Goal: Check status: Check status

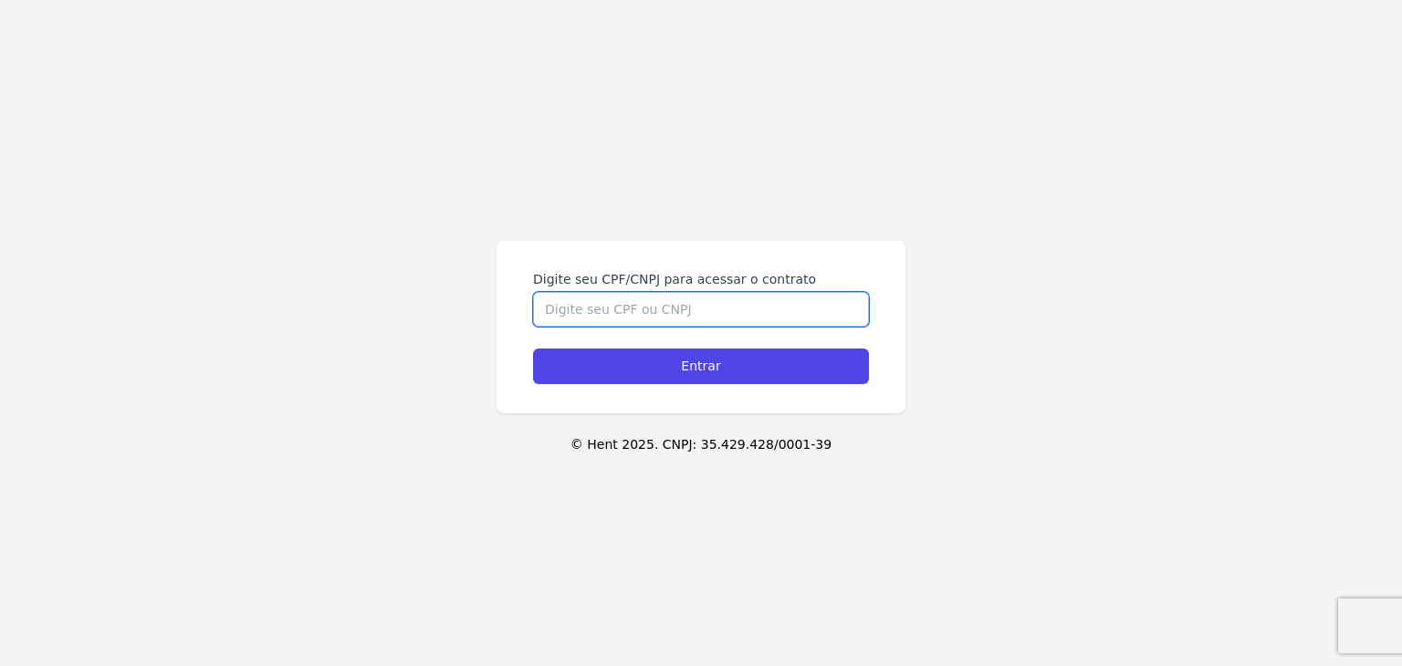
click at [737, 306] on input "Digite seu CPF/CNPJ para acessar o contrato" at bounding box center [701, 309] width 336 height 35
paste input "882.750.602-06"
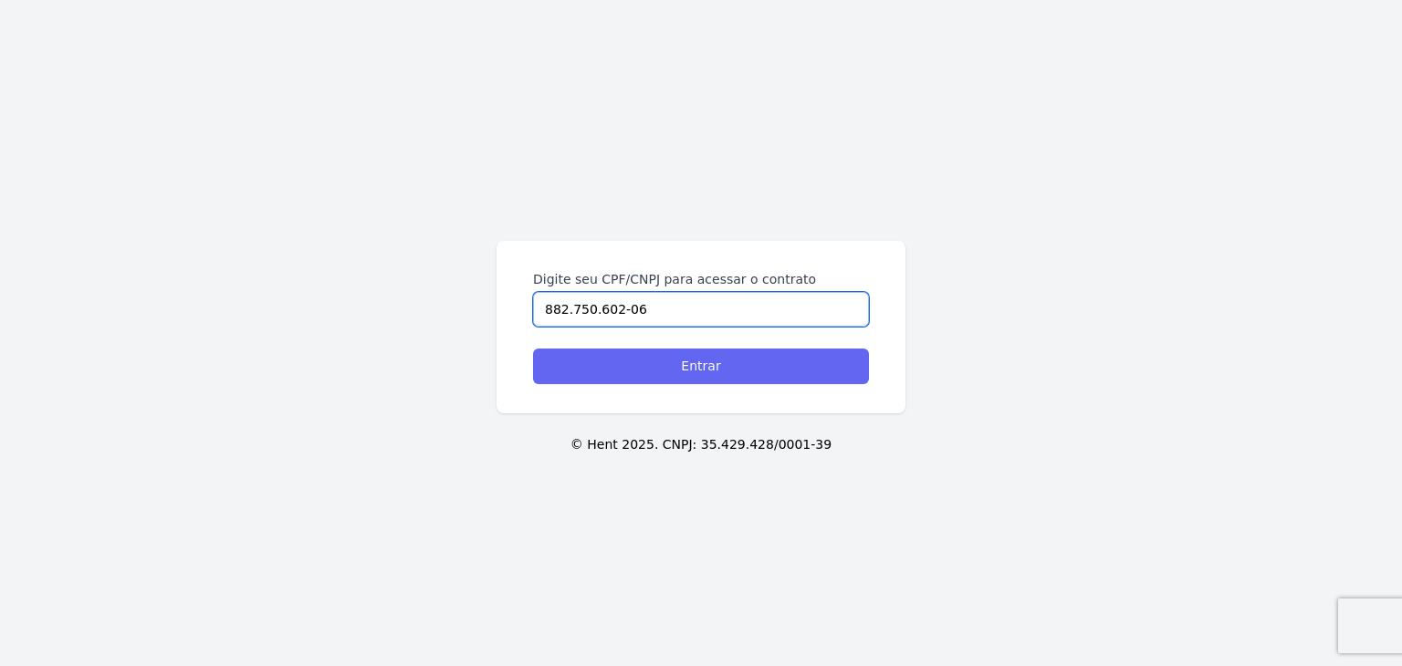
type input "882.750.602-06"
click at [749, 361] on input "Entrar" at bounding box center [701, 367] width 336 height 36
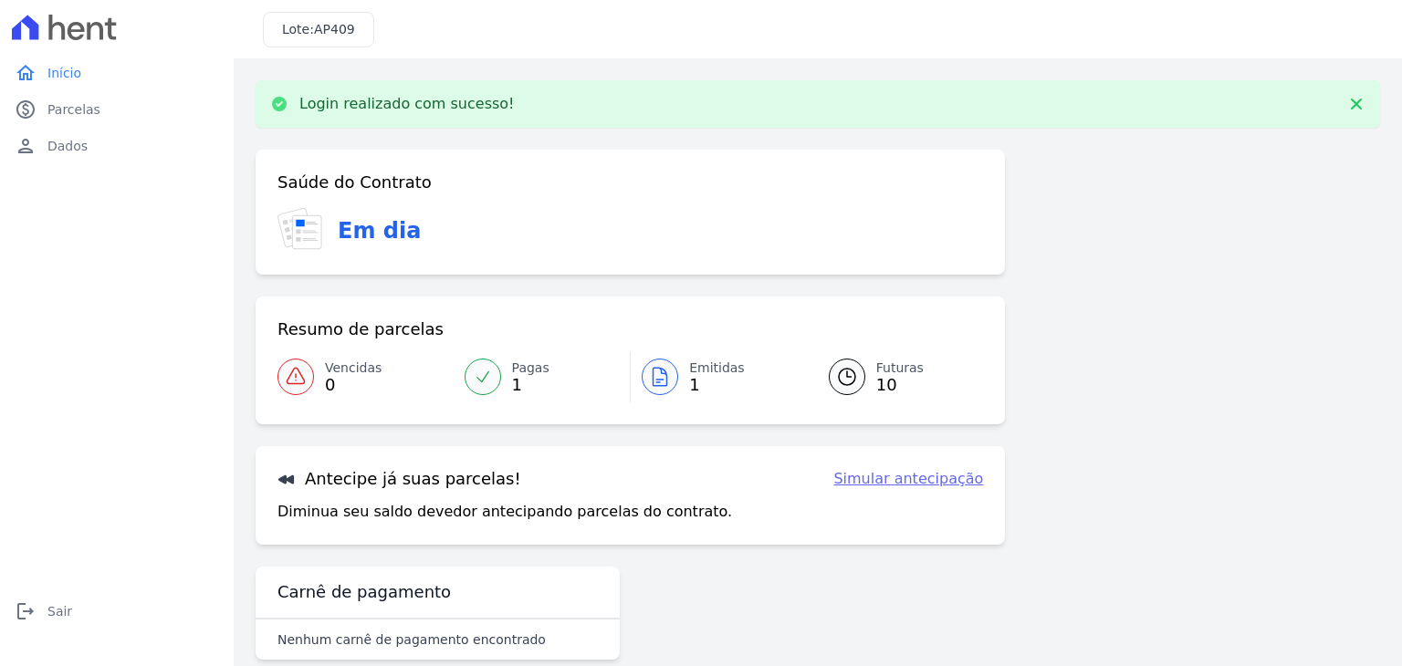
click at [649, 381] on icon at bounding box center [660, 377] width 22 height 22
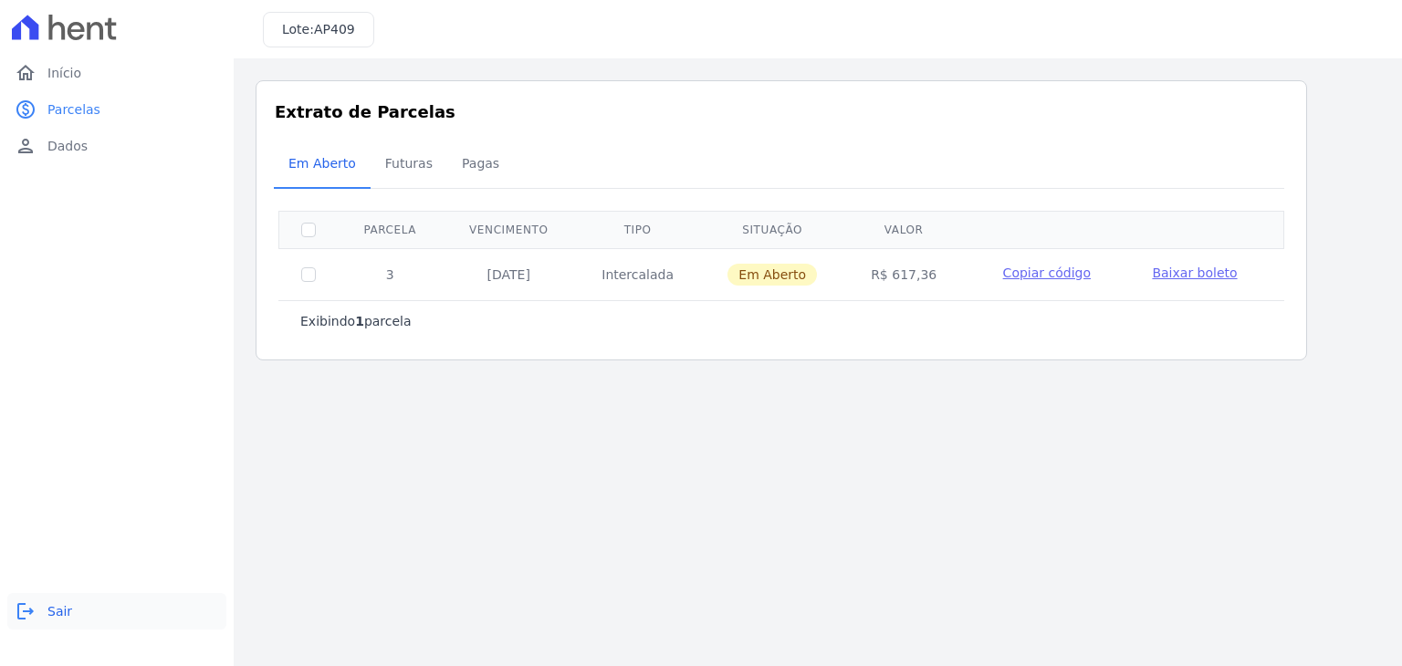
click at [41, 609] on link "logout Sair" at bounding box center [116, 611] width 219 height 37
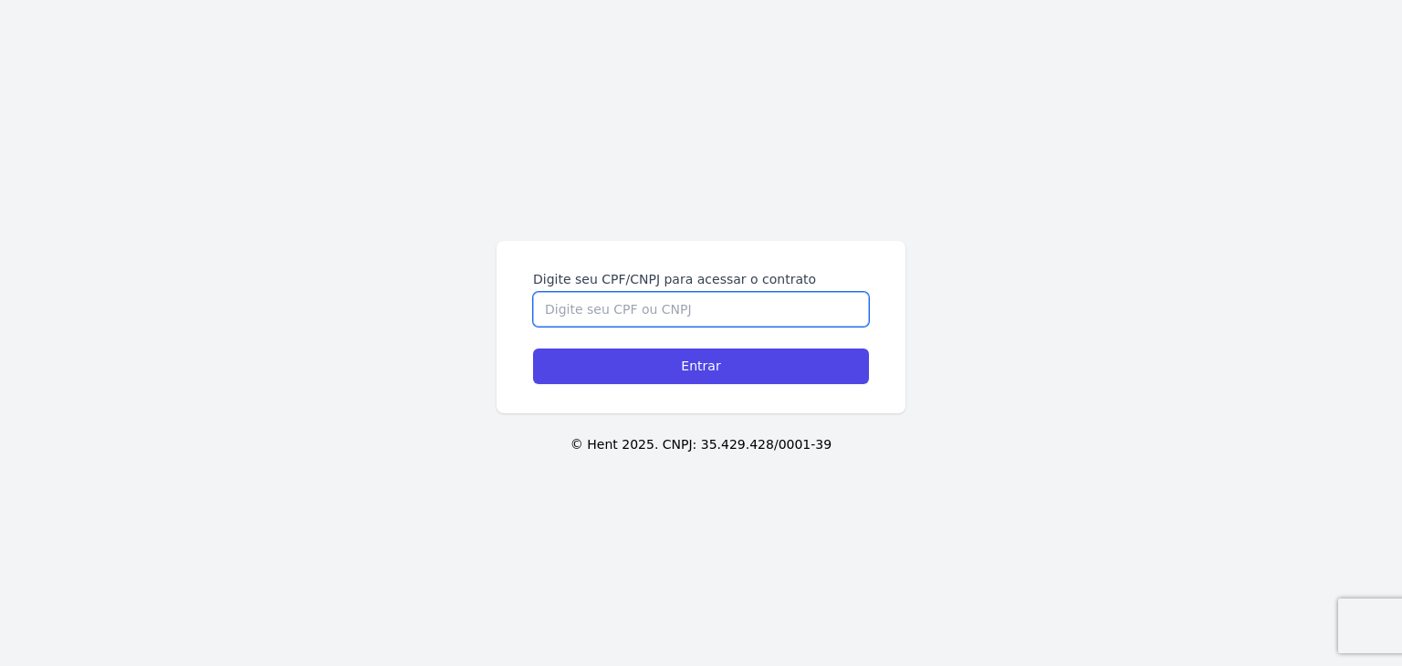
click at [733, 311] on input "Digite seu CPF/CNPJ para acessar o contrato" at bounding box center [701, 309] width 336 height 35
paste input "882.750.602-06"
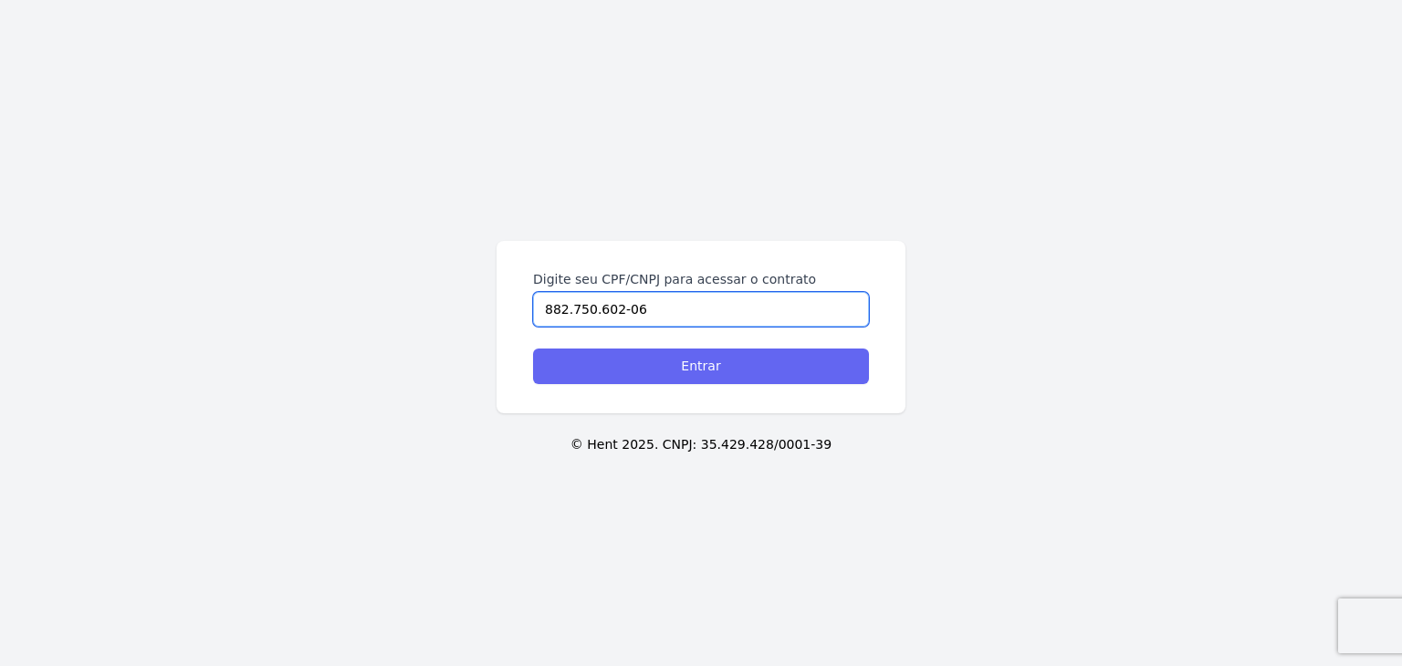
type input "882.750.602-06"
click at [720, 361] on input "Entrar" at bounding box center [701, 367] width 336 height 36
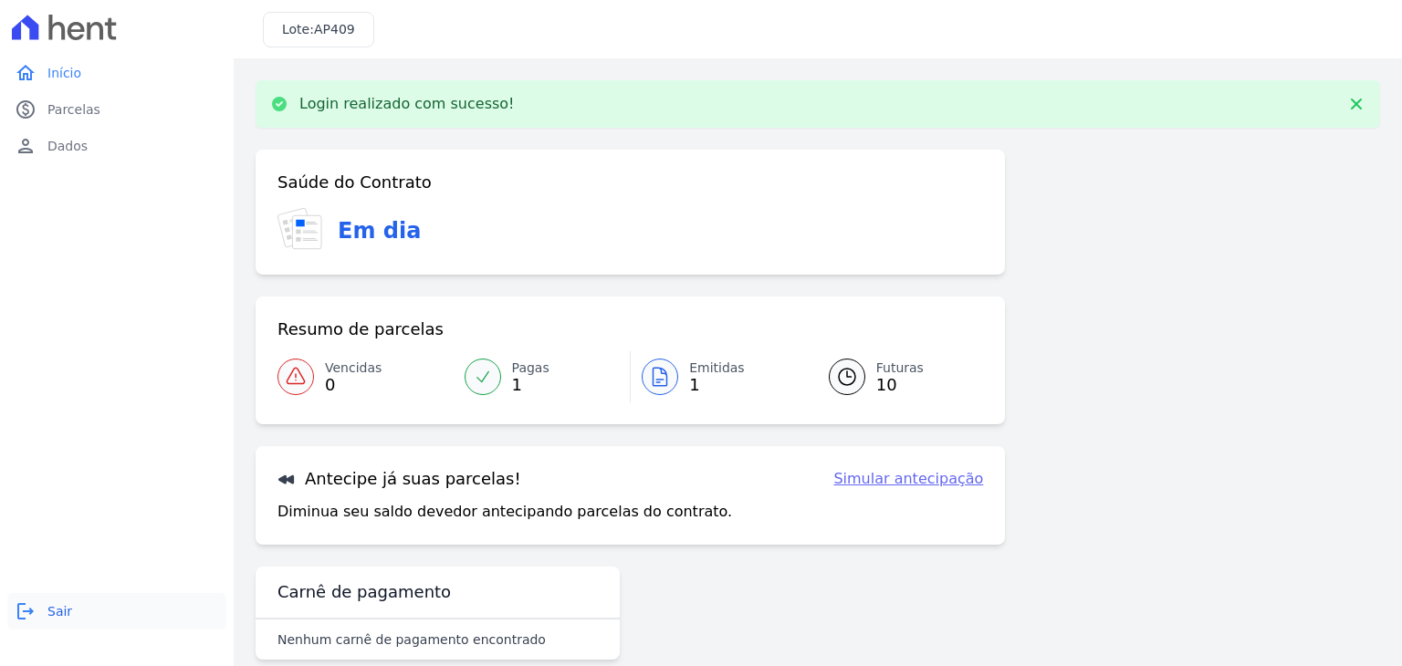
click at [58, 598] on link "logout Sair" at bounding box center [116, 611] width 219 height 37
